Goal: Navigation & Orientation: Go to known website

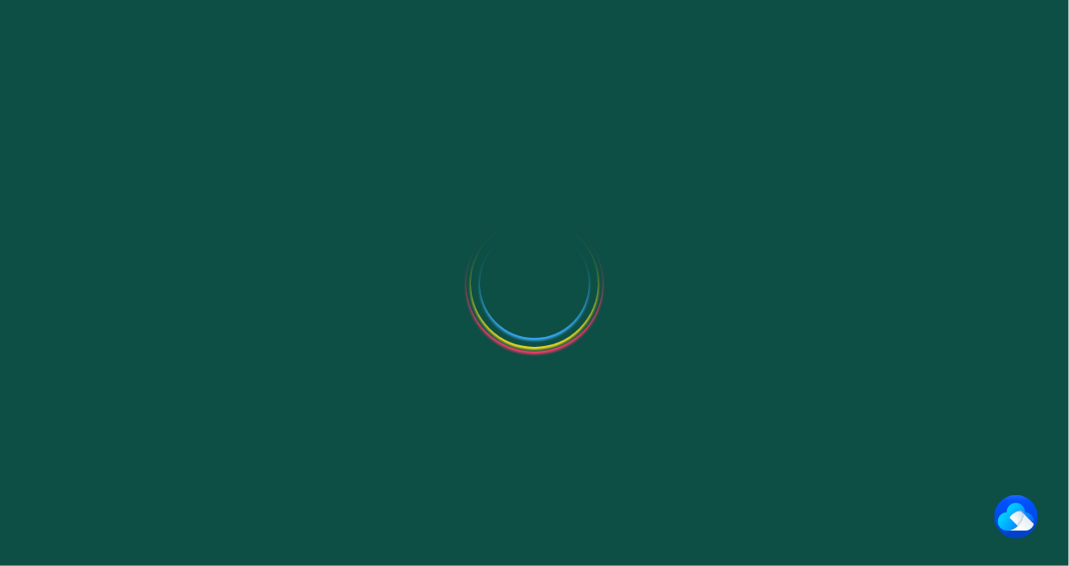
click at [297, 111] on div at bounding box center [534, 283] width 1069 height 566
